Goal: Share content: Share content

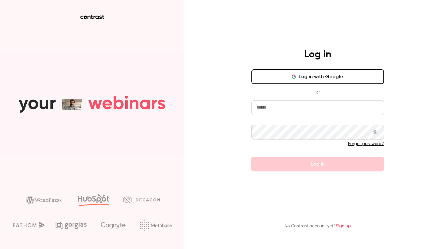
type input "*******"
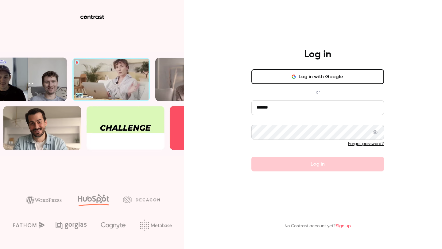
click at [237, 87] on div "Log in Log in with Google or ******* Forgot password? Log in No Contrast accoun…" at bounding box center [221, 124] width 442 height 249
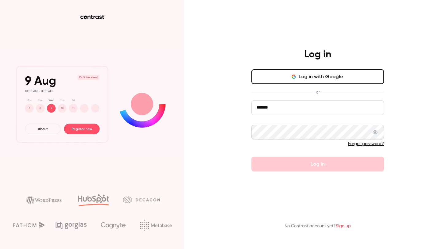
click at [283, 79] on button "Log in with Google" at bounding box center [318, 76] width 133 height 15
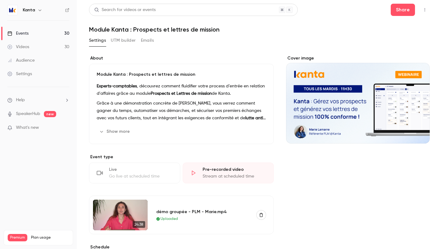
click at [42, 33] on link "Events 30" at bounding box center [38, 34] width 77 height 14
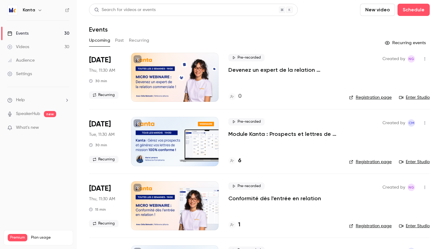
click at [111, 33] on div "Events" at bounding box center [259, 29] width 341 height 7
click at [117, 38] on button "Past" at bounding box center [119, 41] width 9 height 10
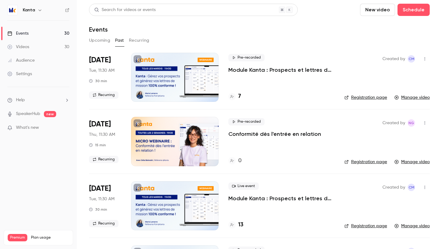
click at [161, 67] on div at bounding box center [175, 77] width 88 height 49
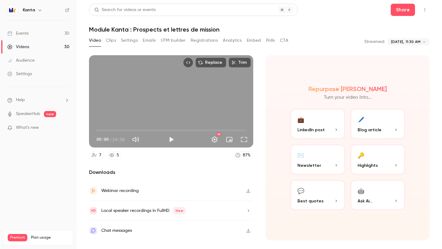
click at [204, 38] on button "Registrations" at bounding box center [204, 41] width 27 height 10
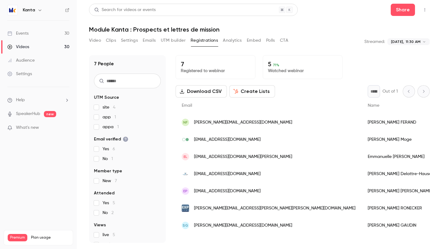
click at [114, 40] on button "Clips" at bounding box center [111, 41] width 10 height 10
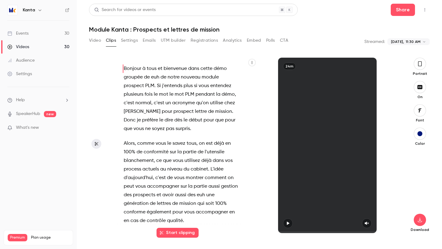
click at [96, 40] on button "Video" at bounding box center [95, 41] width 12 height 10
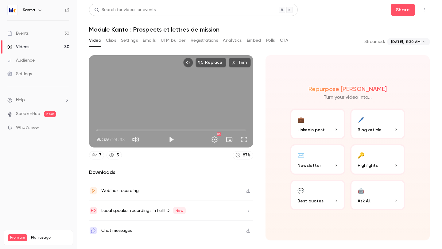
click at [400, 17] on header "Search for videos or events Share Module Kanta : Prospects et lettres de mission" at bounding box center [259, 18] width 341 height 29
click at [397, 11] on button "Share" at bounding box center [403, 10] width 24 height 12
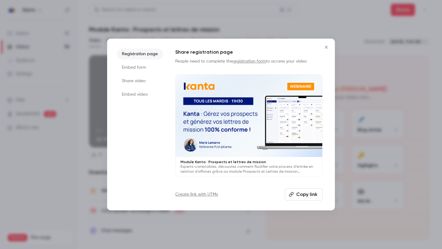
click at [142, 81] on li "Share video" at bounding box center [140, 81] width 46 height 11
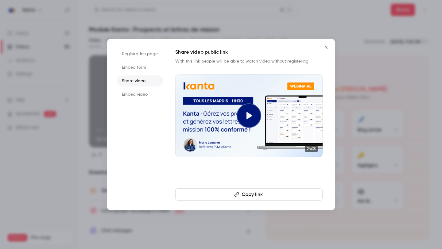
click at [263, 195] on button "Copy link" at bounding box center [248, 195] width 147 height 12
click at [327, 45] on icon "Close" at bounding box center [326, 47] width 7 height 5
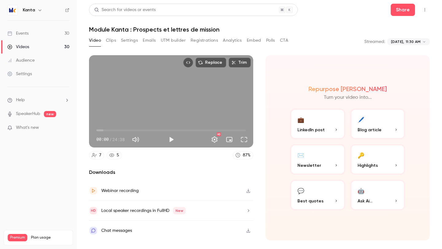
click at [211, 40] on button "Registrations" at bounding box center [204, 41] width 27 height 10
